Goal: Task Accomplishment & Management: Complete application form

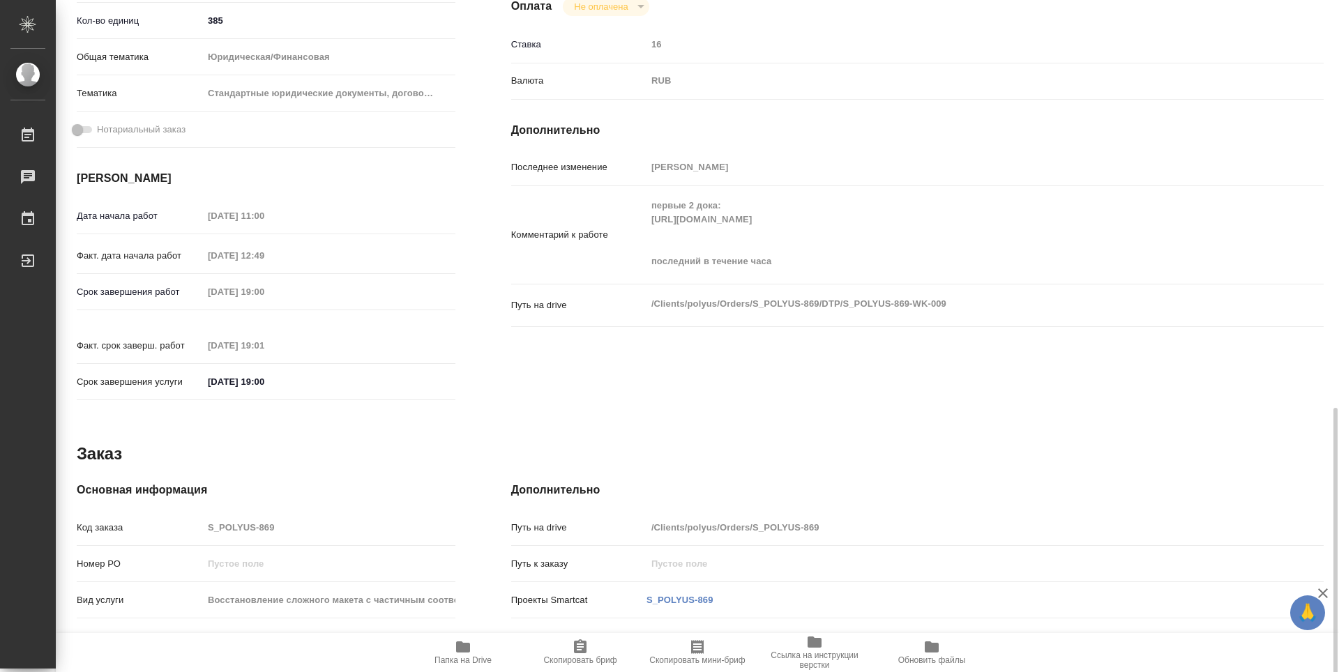
scroll to position [551, 0]
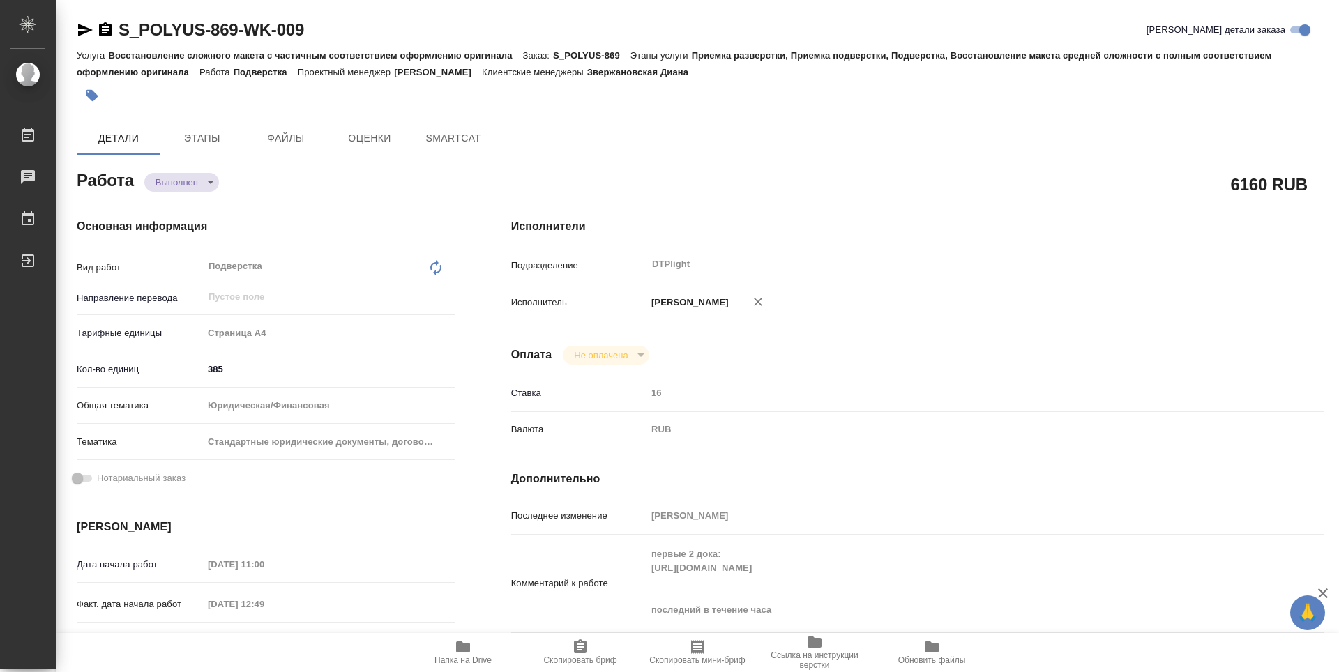
type textarea "x"
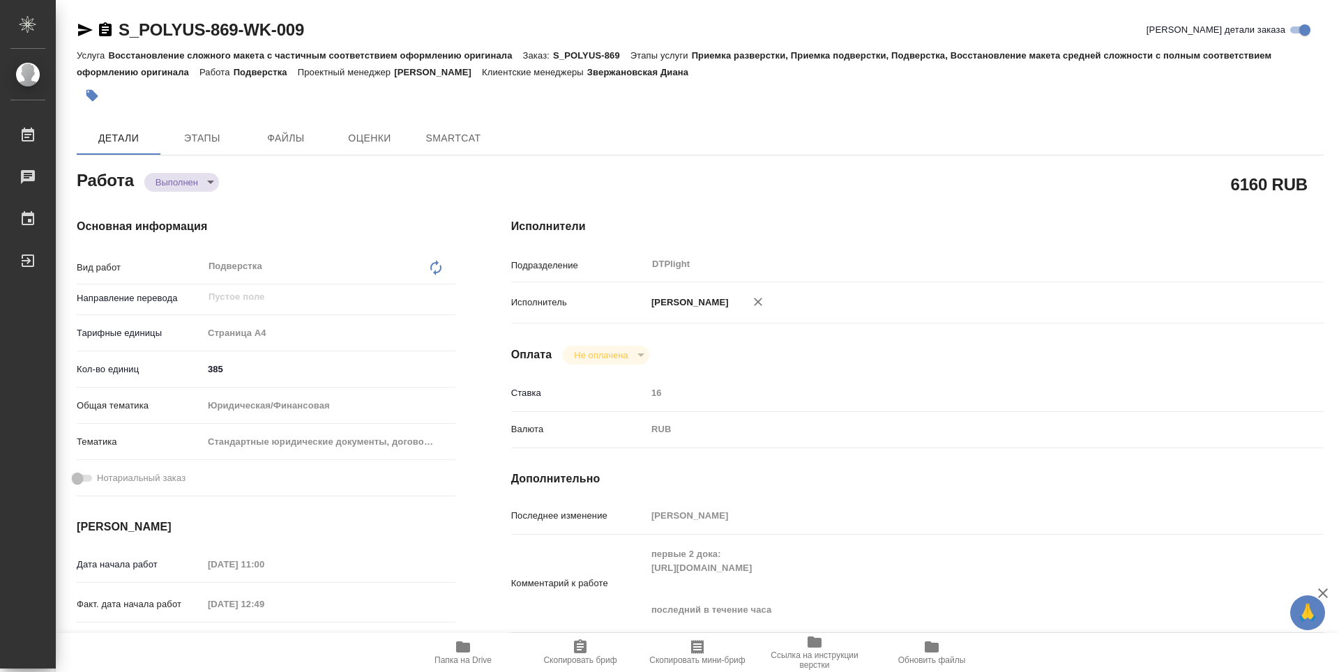
type textarea "x"
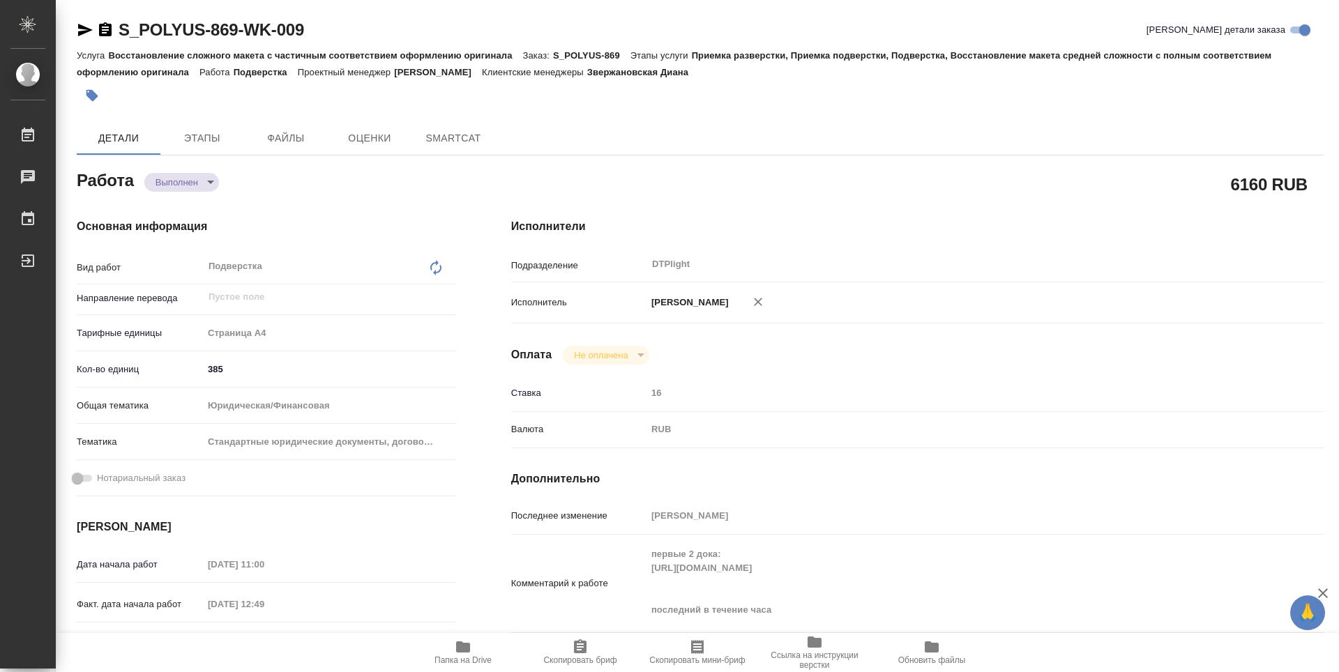
scroll to position [279, 0]
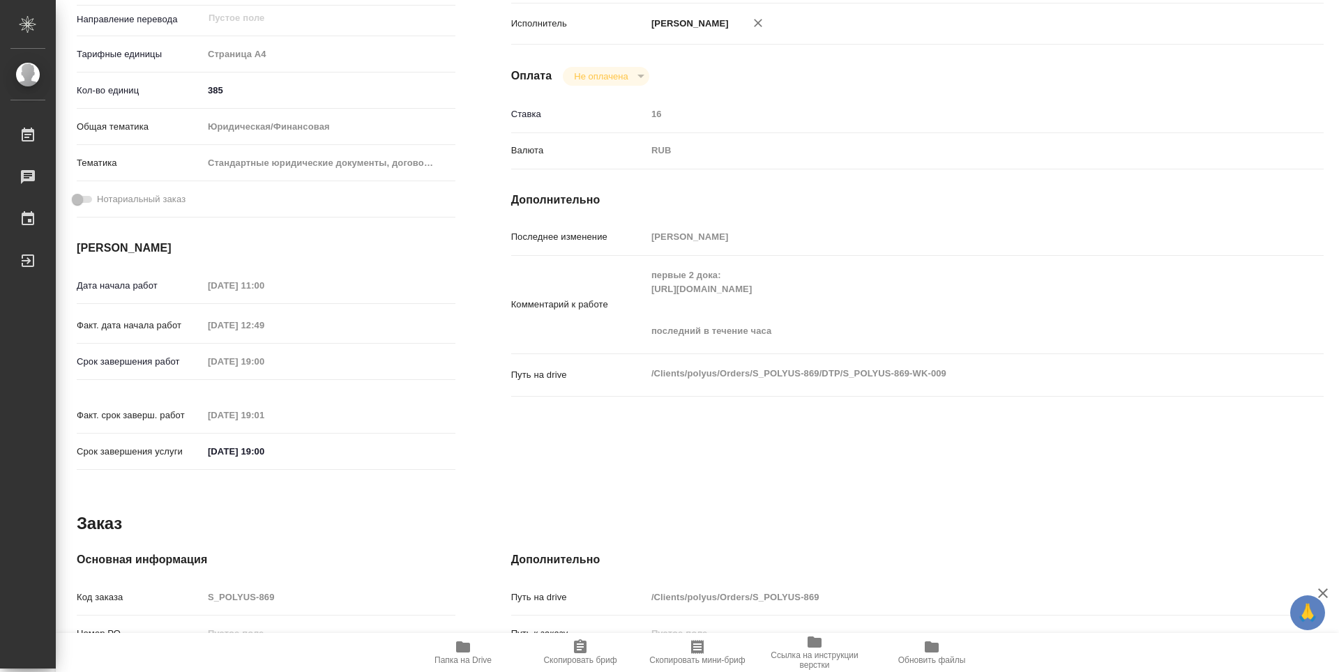
type textarea "x"
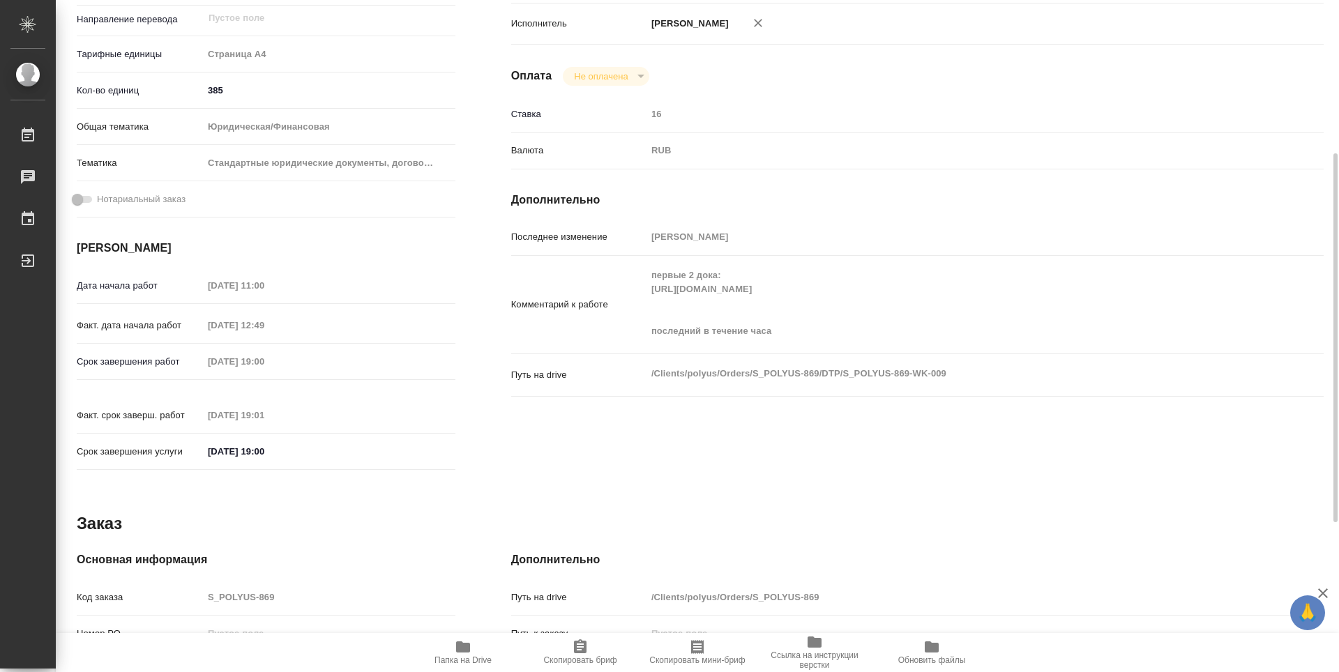
type textarea "x"
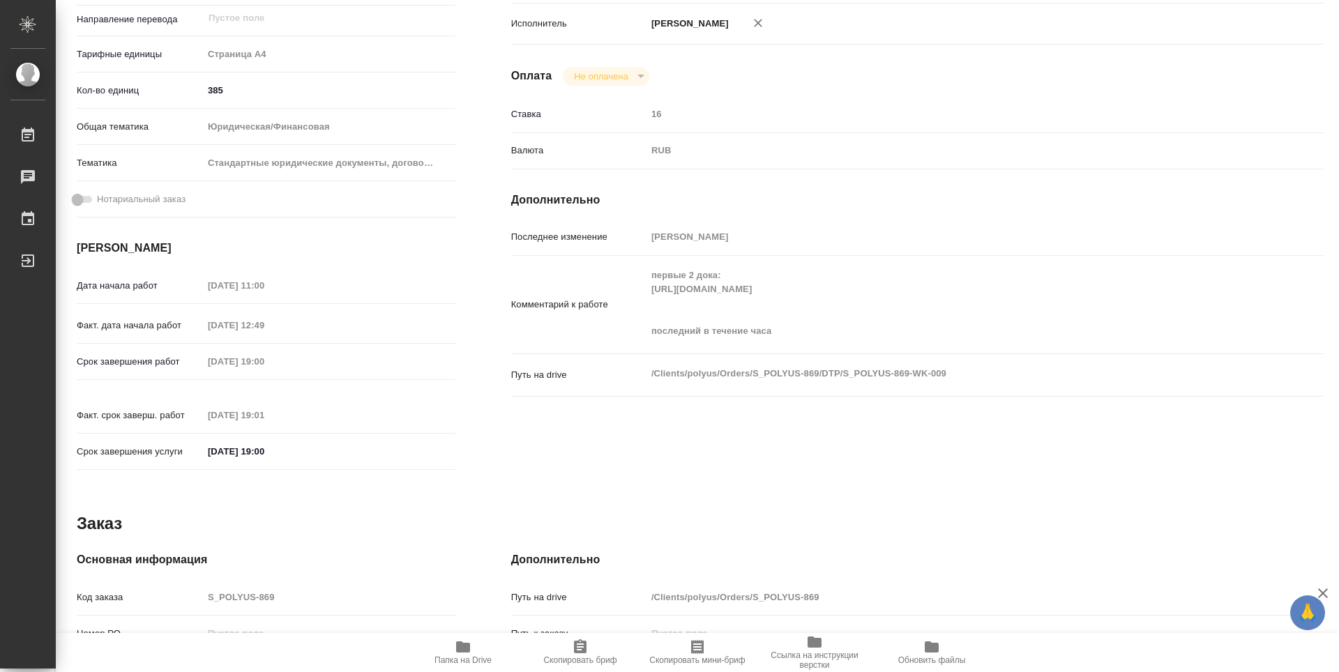
type textarea "x"
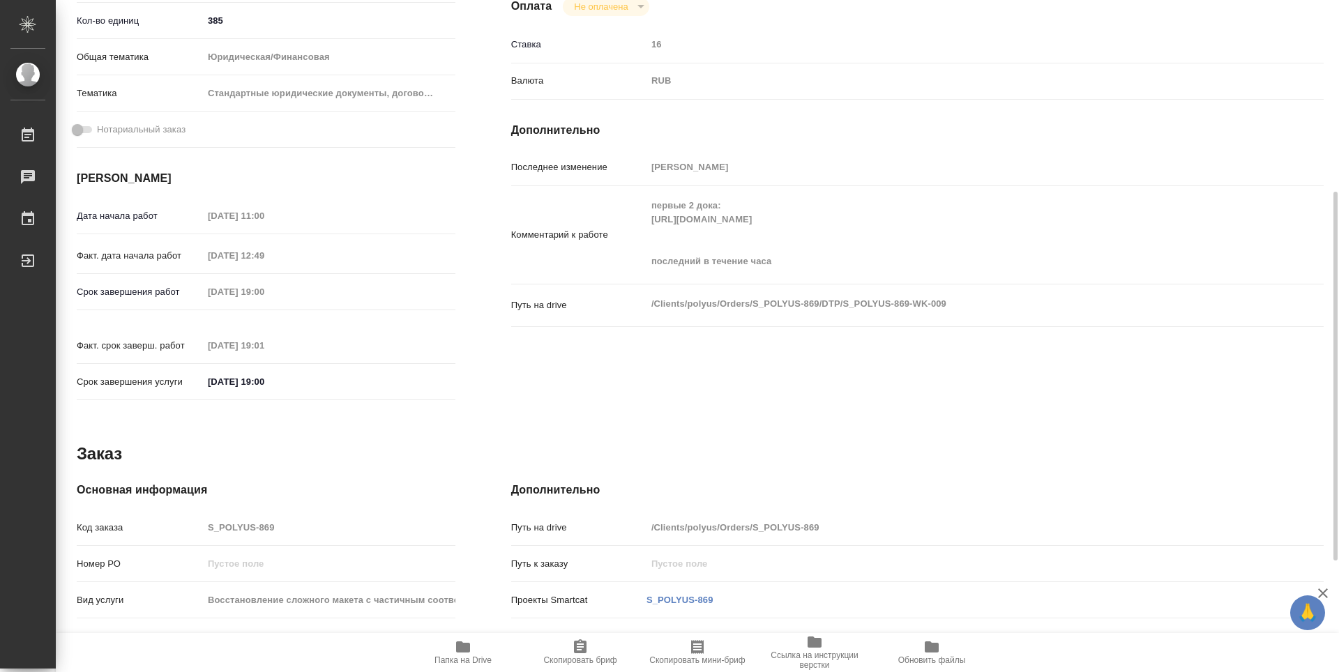
scroll to position [551, 0]
